Goal: Task Accomplishment & Management: Manage account settings

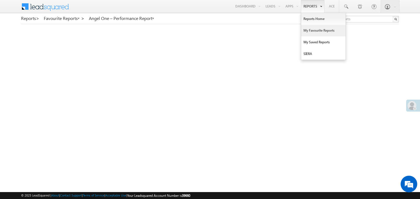
click at [308, 28] on link "My Favourite Reports" at bounding box center [323, 31] width 44 height 12
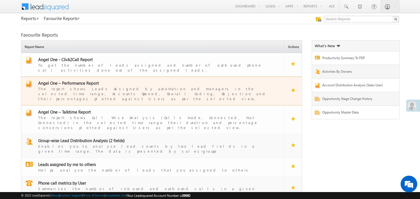
click at [86, 80] on span "Angel One – Performance Report" at bounding box center [68, 83] width 61 height 6
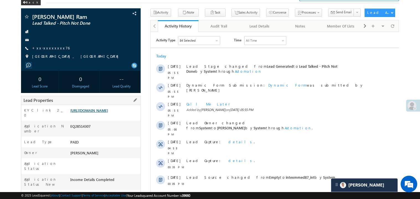
click at [100, 112] on link "https://angelbroking1-pk3em7sa.customui-test.leadsquared.com?leadId=51d661a2-f6…" at bounding box center [89, 110] width 38 height 5
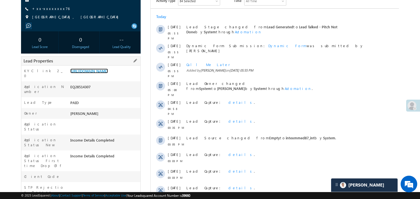
scroll to position [85, 0]
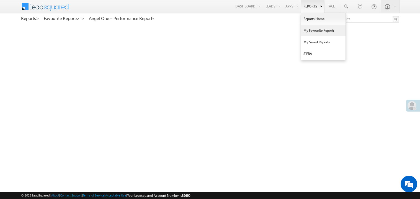
click at [311, 29] on link "My Favourite Reports" at bounding box center [323, 31] width 44 height 12
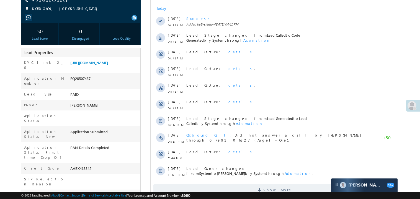
scroll to position [77, 0]
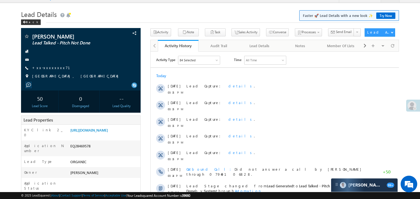
scroll to position [55, 0]
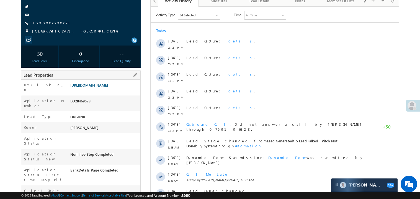
click at [103, 87] on link "[URL][DOMAIN_NAME]" at bounding box center [89, 85] width 38 height 5
click at [106, 87] on link "[URL][DOMAIN_NAME]" at bounding box center [89, 85] width 38 height 5
click at [105, 87] on link "https://angelbroking1-pk3em7sa.customui-test.leadsquared.com?leadId=bf311b56-b9…" at bounding box center [89, 85] width 38 height 5
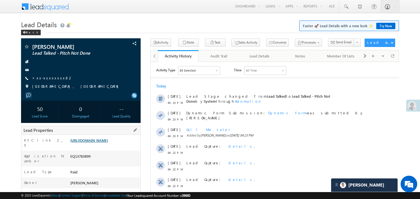
click at [101, 142] on link "[URL][DOMAIN_NAME]" at bounding box center [89, 140] width 38 height 5
click at [50, 76] on link "+xx-xxxxxxxx82" at bounding box center [52, 77] width 41 height 5
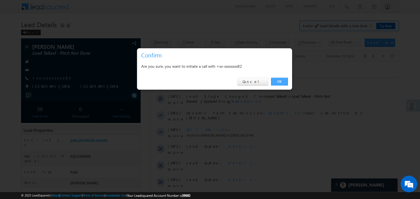
click at [279, 81] on link "OK" at bounding box center [279, 82] width 17 height 8
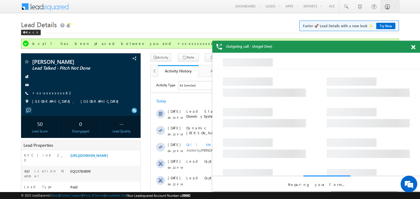
click at [414, 48] on span at bounding box center [413, 47] width 4 height 5
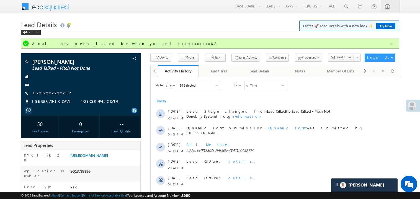
click at [233, 98] on div "Today 07 Sep 04:23 PM Lead Stage changed from Lead Talked to Lead Talked - Pitc…" at bounding box center [274, 185] width 249 height 180
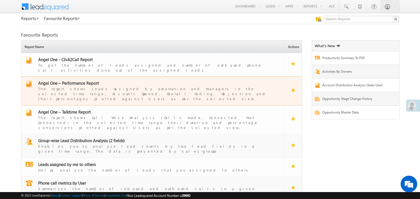
click at [86, 80] on span "Angel One – Performance Report" at bounding box center [68, 83] width 61 height 6
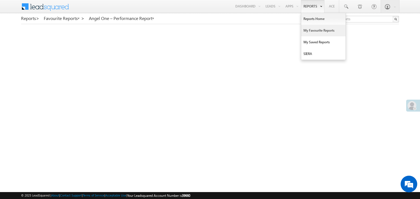
click at [309, 31] on link "My Favourite Reports" at bounding box center [323, 31] width 44 height 12
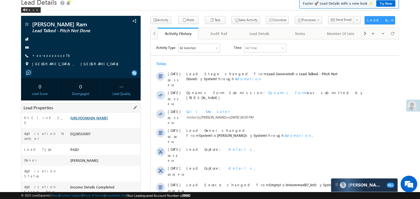
scroll to position [19, 0]
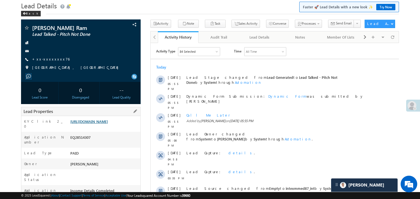
click at [104, 124] on link "[URL][DOMAIN_NAME]" at bounding box center [89, 121] width 38 height 5
click at [104, 124] on link "https://angelbroking1-pk3em7sa.customui-test.leadsquared.com?leadId=51d661a2-f6…" at bounding box center [89, 121] width 38 height 5
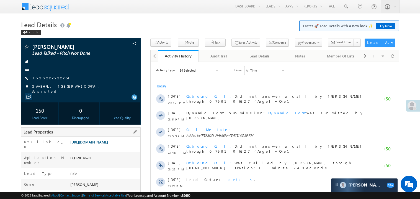
click at [108, 144] on link "https://angelbroking1-pk3em7sa.customui-test.leadsquared.com?leadId=cde38081-a2…" at bounding box center [89, 141] width 38 height 5
click at [101, 144] on link "https://angelbroking1-pk3em7sa.customui-test.leadsquared.com?leadId=cde38081-a2…" at bounding box center [89, 141] width 38 height 5
click at [102, 144] on link "https://angelbroking1-pk3em7sa.customui-test.leadsquared.com?leadId=cde38081-a2…" at bounding box center [89, 141] width 38 height 5
click at [103, 144] on link "https://angelbroking1-pk3em7sa.customui-test.leadsquared.com?leadId=cde38081-a2…" at bounding box center [89, 141] width 38 height 5
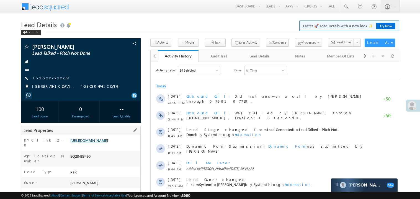
click at [96, 142] on link "https://angelbroking1-pk3em7sa.customui-test.leadsquared.com?leadId=01c6d68c-28…" at bounding box center [89, 140] width 38 height 5
click at [49, 75] on div "Kishor Lead Talked - Pitch Not Done +xx-xxxxxxxx67 Guwahati, Assam" at bounding box center [81, 68] width 114 height 48
click at [48, 77] on link "+xx-xxxxxxxx67" at bounding box center [50, 77] width 37 height 5
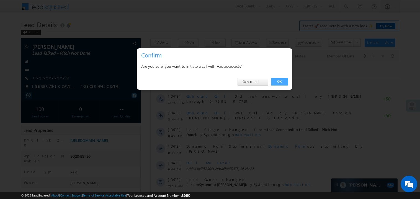
click at [278, 80] on link "OK" at bounding box center [279, 82] width 17 height 8
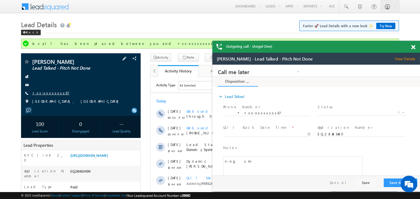
click at [48, 94] on link "+xx-xxxxxxxx67" at bounding box center [50, 92] width 37 height 5
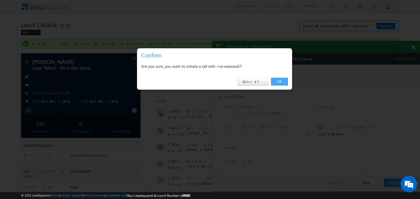
click at [283, 81] on link "OK" at bounding box center [279, 82] width 17 height 8
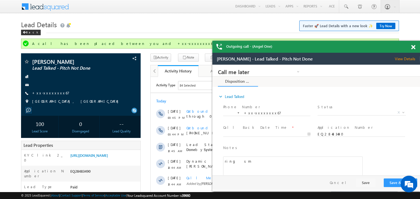
click at [415, 45] on span at bounding box center [413, 47] width 4 height 5
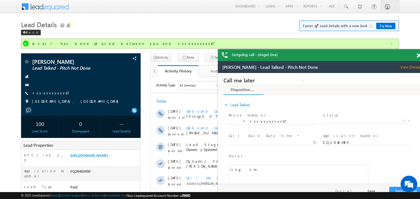
drag, startPoint x: 375, startPoint y: 55, endPoint x: 357, endPoint y: 52, distance: 18.6
click at [357, 52] on div "Outgoing call - (Angel One)" at bounding box center [322, 55] width 208 height 12
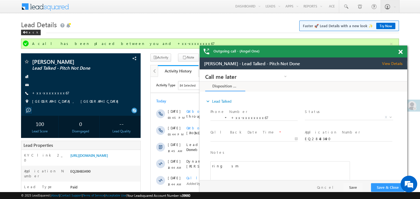
click at [401, 50] on span at bounding box center [401, 52] width 4 height 5
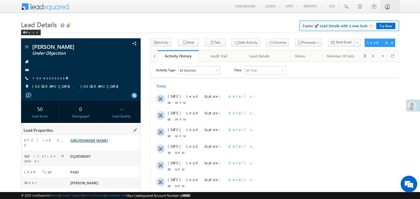
click at [101, 142] on link "[URL][DOMAIN_NAME]" at bounding box center [89, 140] width 38 height 5
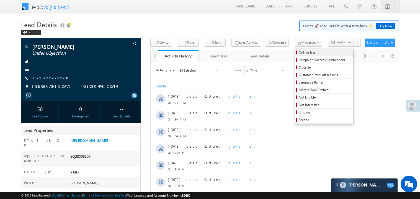
click at [299, 54] on span "Call me later" at bounding box center [325, 52] width 53 height 5
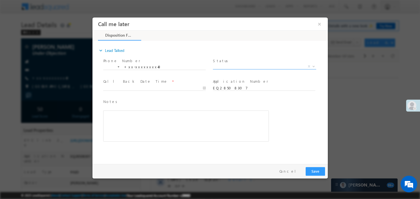
click at [224, 67] on span "X" at bounding box center [264, 66] width 103 height 6
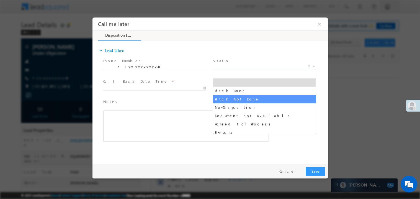
select select "Pitch Not Done"
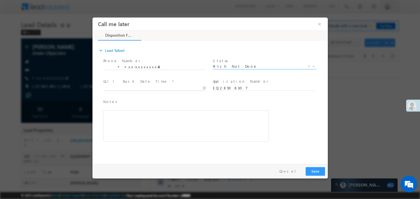
click at [132, 87] on body "Call me later ×" at bounding box center [210, 89] width 236 height 144
type input "09/07/25 8:38 PM"
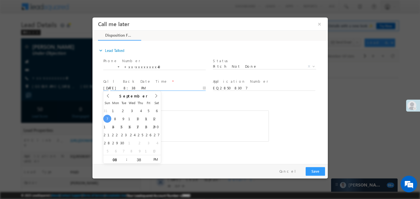
click at [193, 121] on div "Rich Text Editor, 40788eee-0fb2-11ec-a811-0adc8a9d82c2__tab1__section1__Notes__…" at bounding box center [186, 125] width 166 height 31
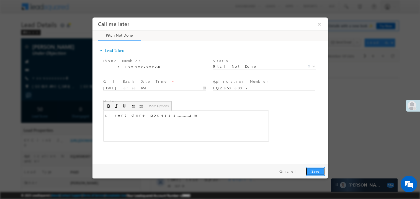
click at [314, 170] on button "Save" at bounding box center [315, 171] width 19 height 9
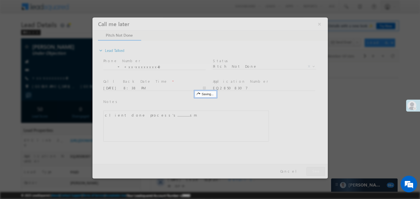
click at [314, 170] on div at bounding box center [210, 97] width 236 height 161
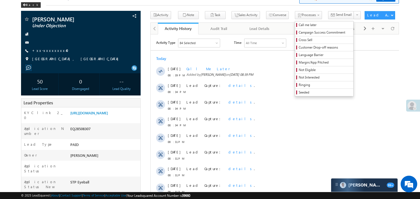
scroll to position [66, 0]
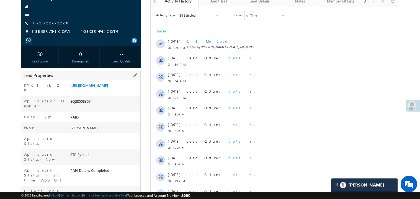
scroll to position [55, 0]
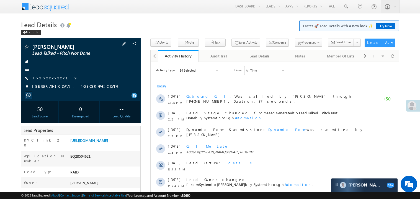
click at [55, 76] on link "+xx-xxxxxxxx19" at bounding box center [54, 77] width 45 height 5
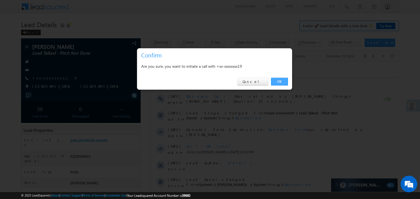
click at [280, 79] on link "OK" at bounding box center [279, 82] width 17 height 8
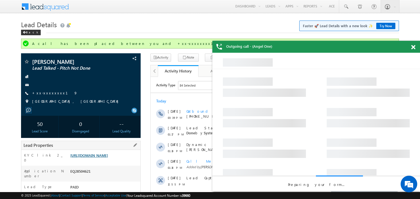
click at [108, 157] on link "https://angelbroking1-pk3em7sa.customui-test.leadsquared.com?leadId=d4634481-12…" at bounding box center [89, 155] width 38 height 5
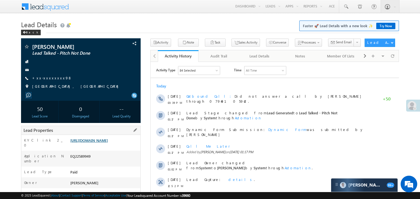
click at [108, 142] on link "[URL][DOMAIN_NAME]" at bounding box center [89, 140] width 38 height 5
click at [53, 76] on link "+xx-xxxxxxxx98" at bounding box center [52, 77] width 40 height 5
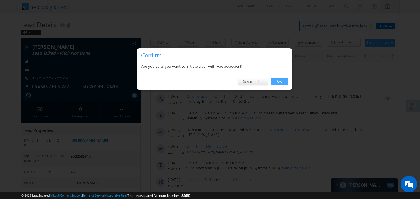
click at [280, 82] on link "OK" at bounding box center [279, 82] width 17 height 8
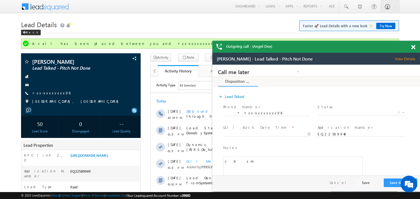
click at [415, 47] on span at bounding box center [413, 47] width 4 height 5
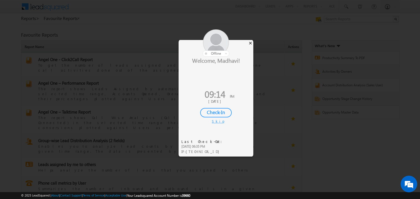
click at [251, 43] on div "×" at bounding box center [251, 43] width 6 height 6
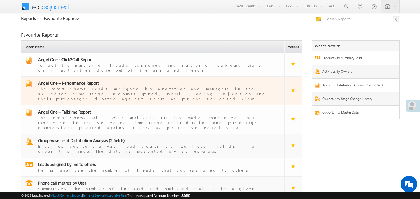
click at [72, 80] on span "Angel One – Performance Report" at bounding box center [68, 83] width 61 height 6
